Goal: Task Accomplishment & Management: Manage account settings

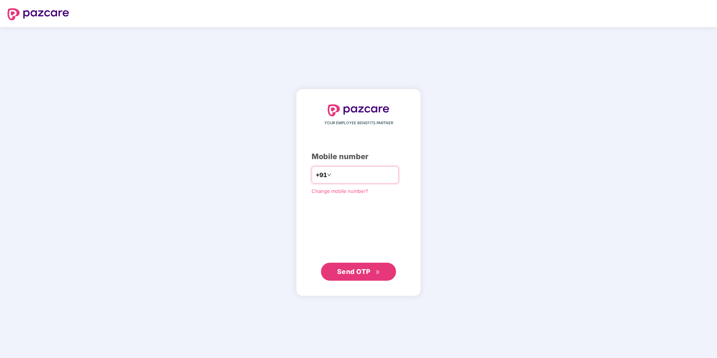
click at [343, 176] on input "number" at bounding box center [364, 175] width 62 height 12
type input "**********"
click at [357, 273] on span "Send OTP" at bounding box center [353, 272] width 33 height 8
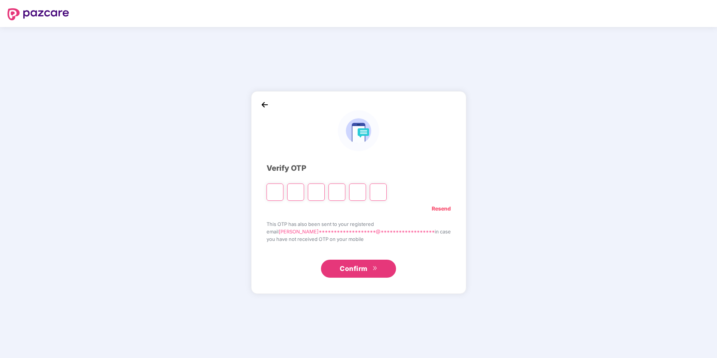
click at [284, 189] on input "Please enter verification code. Digit 1" at bounding box center [275, 192] width 17 height 17
type input "*"
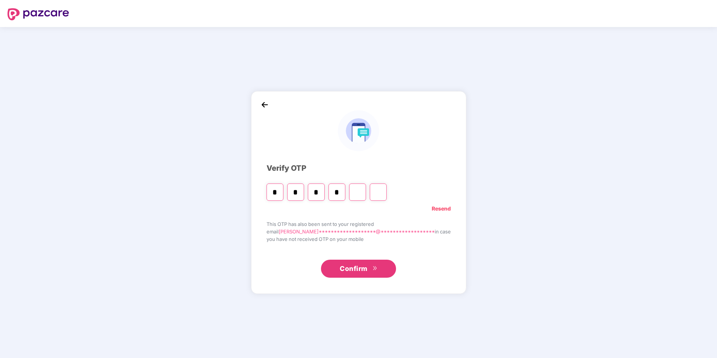
type input "*"
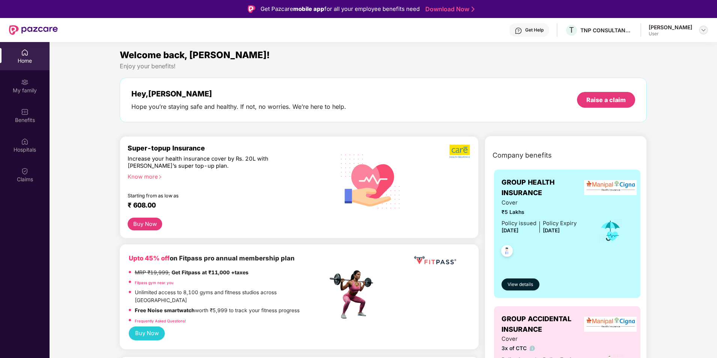
click at [702, 30] on img at bounding box center [704, 30] width 6 height 6
click at [633, 72] on span "B" at bounding box center [632, 70] width 4 height 9
click at [557, 72] on div "Welcome back, [PERSON_NAME]! Enjoy your benefits! Hey, [PERSON_NAME] Hope you’r…" at bounding box center [383, 89] width 533 height 82
click at [24, 89] on div "My family" at bounding box center [25, 91] width 50 height 8
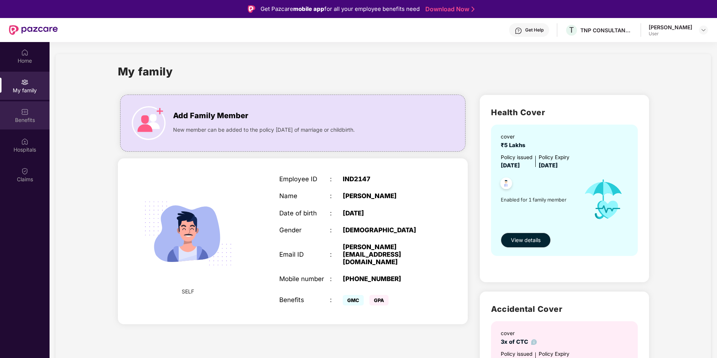
click at [25, 119] on div "Benefits" at bounding box center [25, 120] width 50 height 8
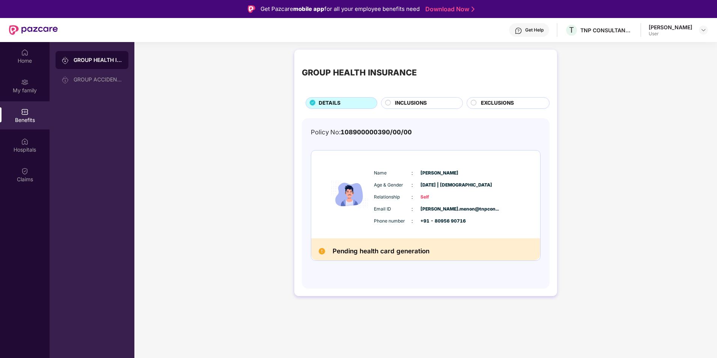
click at [414, 100] on span "INCLUSIONS" at bounding box center [411, 103] width 32 height 8
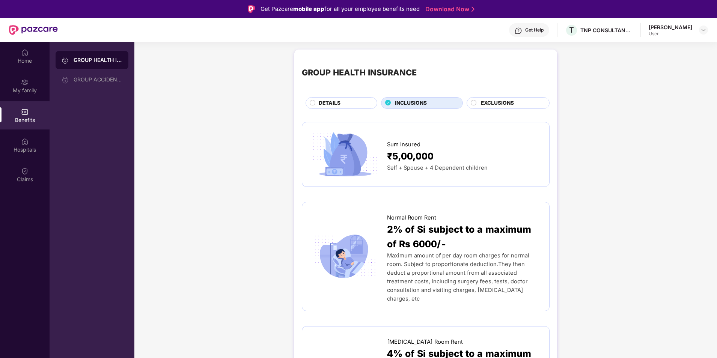
click at [489, 103] on span "EXCLUSIONS" at bounding box center [497, 103] width 33 height 8
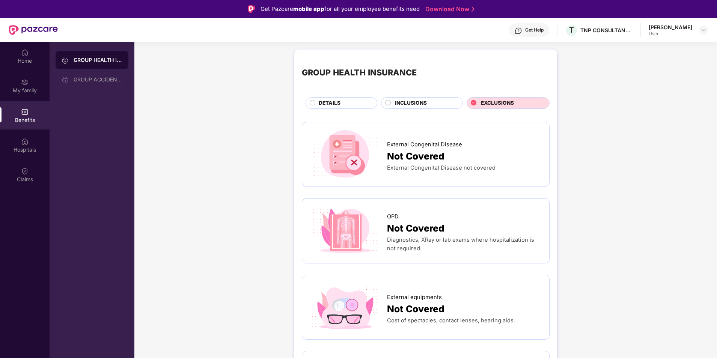
click at [337, 106] on span "DETAILS" at bounding box center [330, 103] width 22 height 8
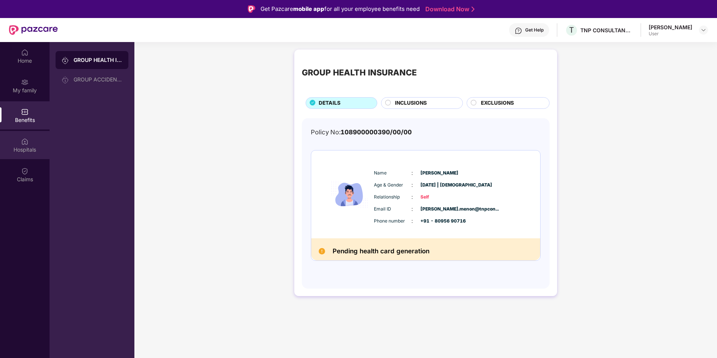
click at [37, 142] on div "Hospitals" at bounding box center [25, 145] width 50 height 28
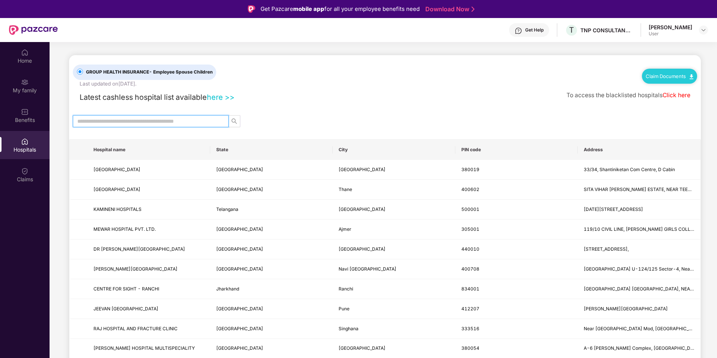
click at [185, 119] on input "text" at bounding box center [147, 121] width 141 height 8
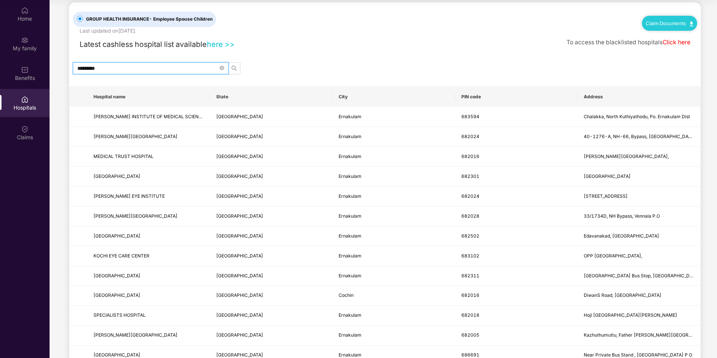
scroll to position [6, 0]
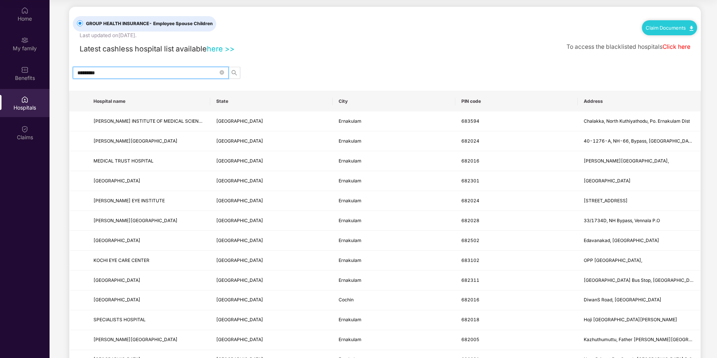
drag, startPoint x: 83, startPoint y: 71, endPoint x: 75, endPoint y: 71, distance: 8.3
click at [75, 71] on span "*********" at bounding box center [151, 73] width 156 height 12
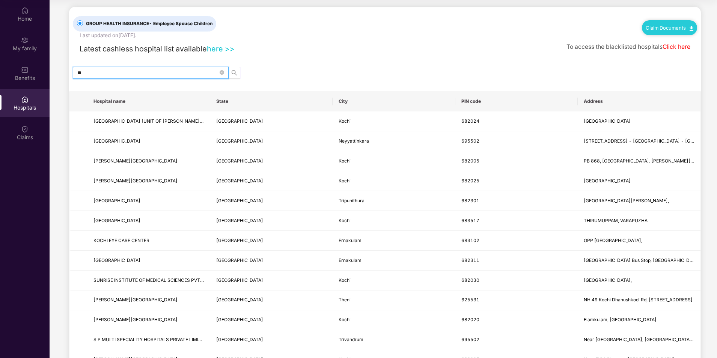
type input "*"
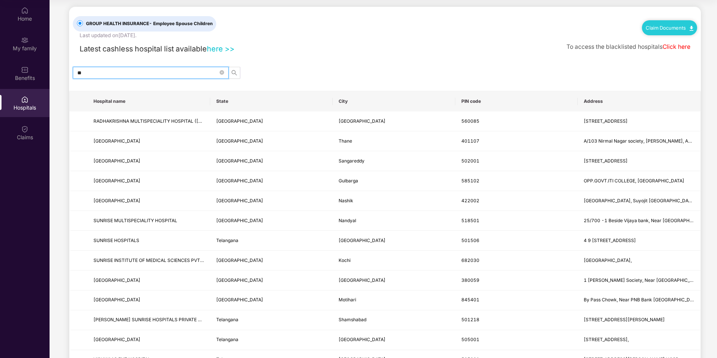
type input "*"
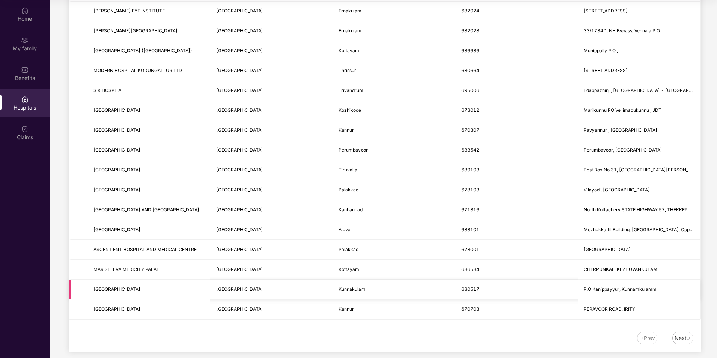
scroll to position [802, 0]
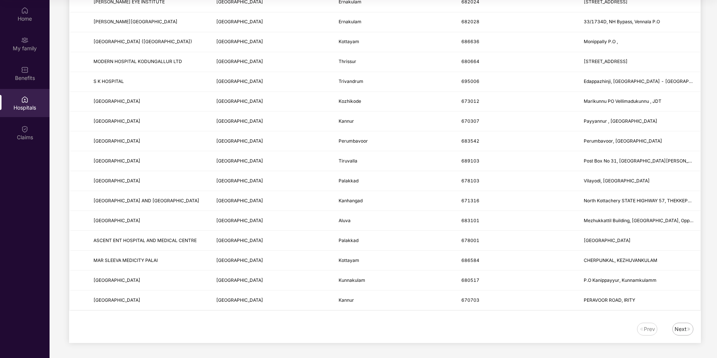
click at [687, 332] on div "Next" at bounding box center [683, 329] width 21 height 13
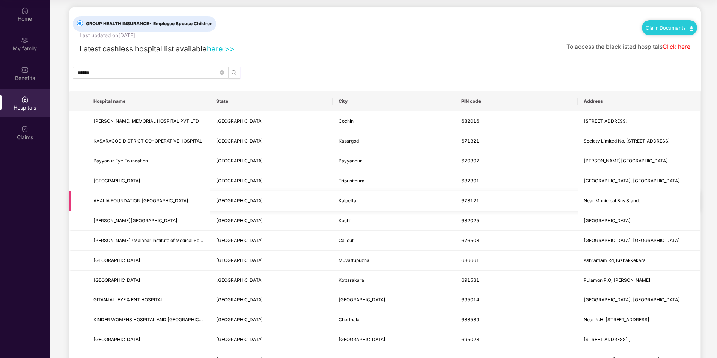
scroll to position [0, 0]
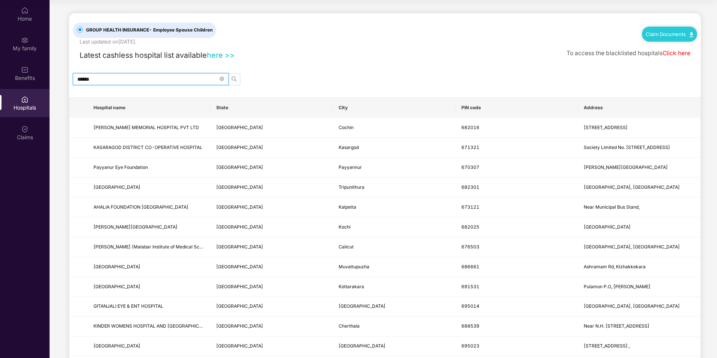
drag, startPoint x: 97, startPoint y: 80, endPoint x: 57, endPoint y: 80, distance: 39.1
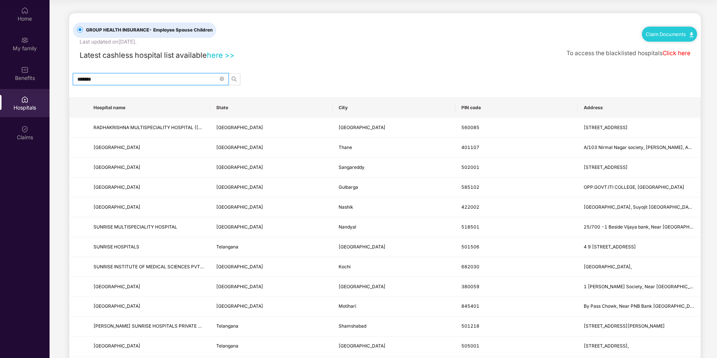
click at [88, 80] on input "*******" at bounding box center [147, 79] width 141 height 8
click at [86, 79] on input "*******" at bounding box center [147, 79] width 141 height 8
type input "********"
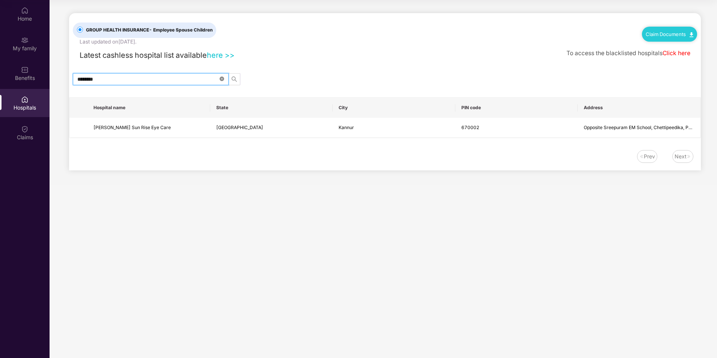
click at [222, 80] on icon "close-circle" at bounding box center [222, 79] width 5 height 5
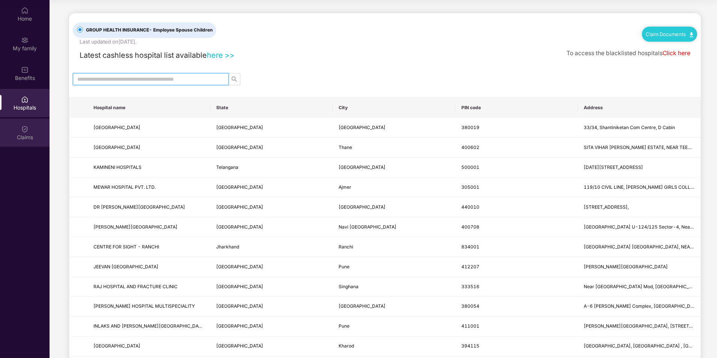
click at [32, 128] on div "Claims" at bounding box center [25, 133] width 50 height 28
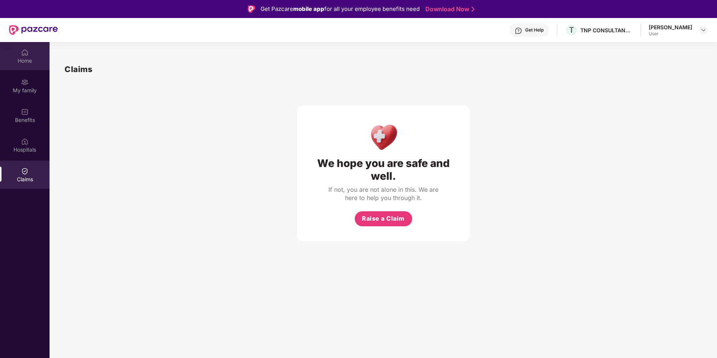
click at [29, 56] on div "Home" at bounding box center [25, 56] width 50 height 28
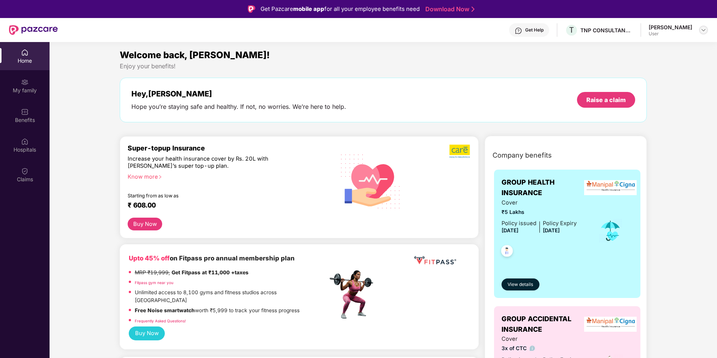
click at [706, 31] on img at bounding box center [704, 30] width 6 height 6
click at [642, 74] on div "User" at bounding box center [663, 75] width 44 height 6
click at [705, 31] on img at bounding box center [704, 30] width 6 height 6
click at [642, 48] on div "Logout" at bounding box center [669, 48] width 98 height 15
